Goal: Navigation & Orientation: Find specific page/section

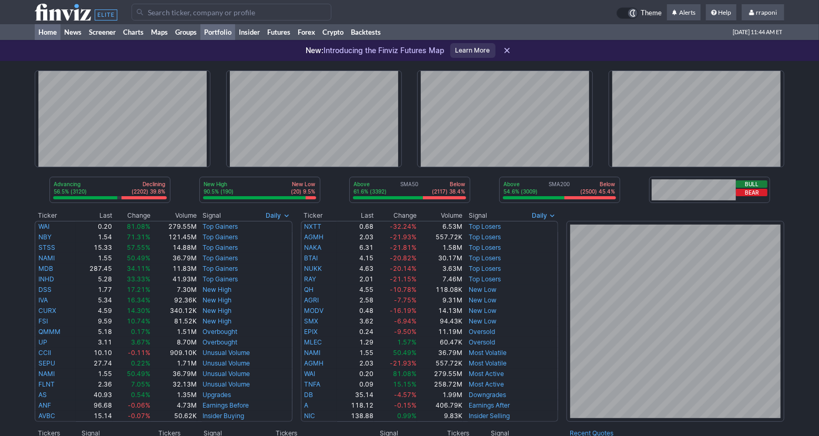
click at [226, 33] on link "Portfolio" at bounding box center [217, 32] width 35 height 16
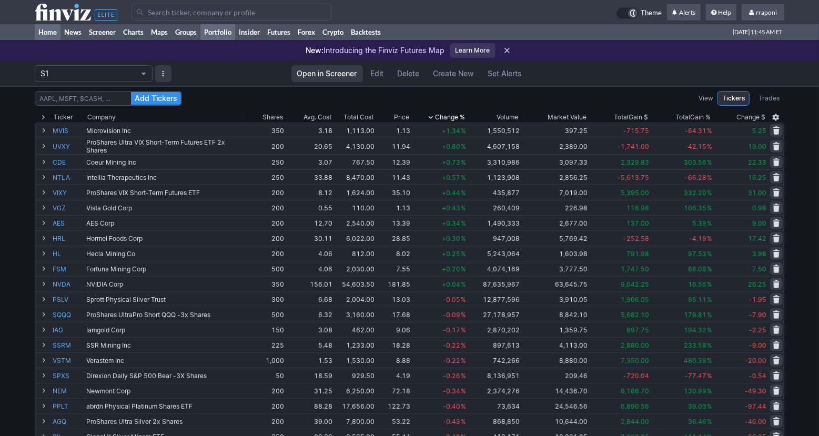
click at [55, 36] on link "Home" at bounding box center [48, 32] width 26 height 16
